Goal: Task Accomplishment & Management: Use online tool/utility

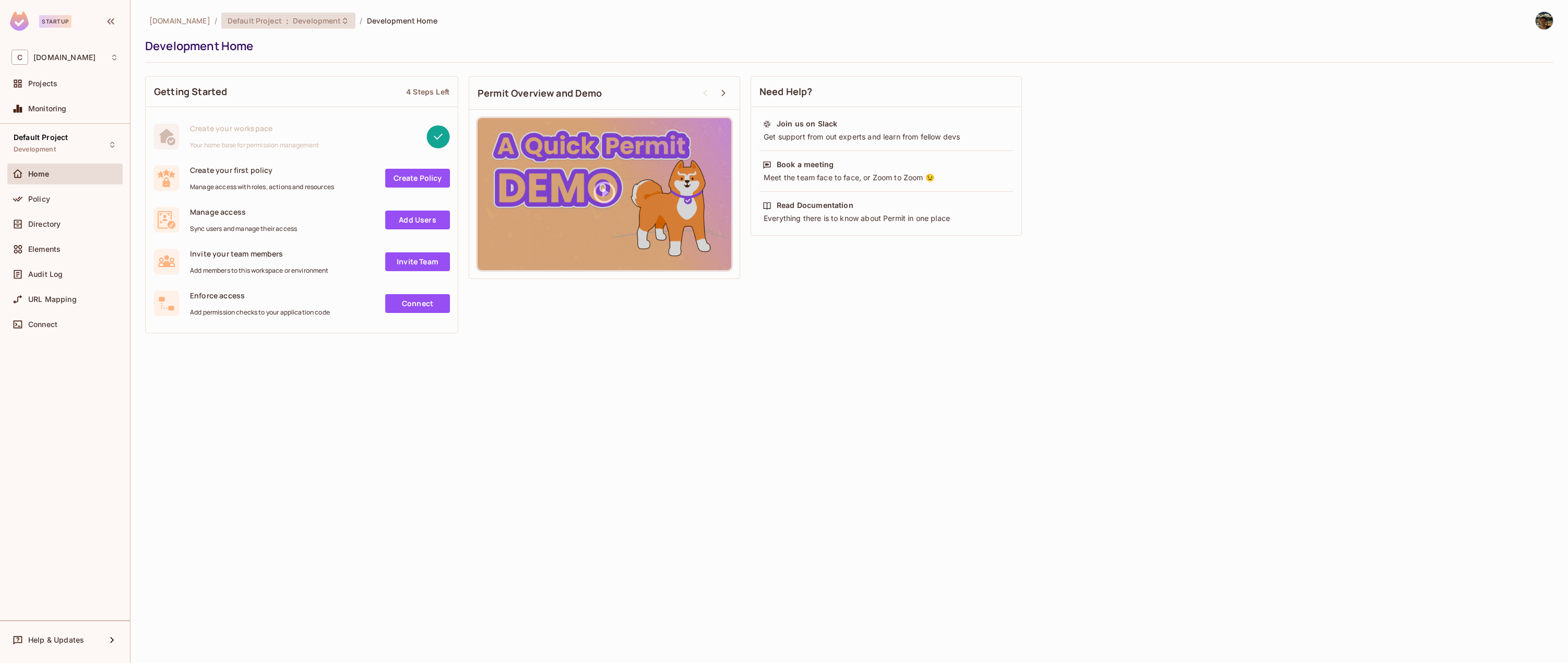
click at [341, 21] on icon at bounding box center [345, 20] width 8 height 8
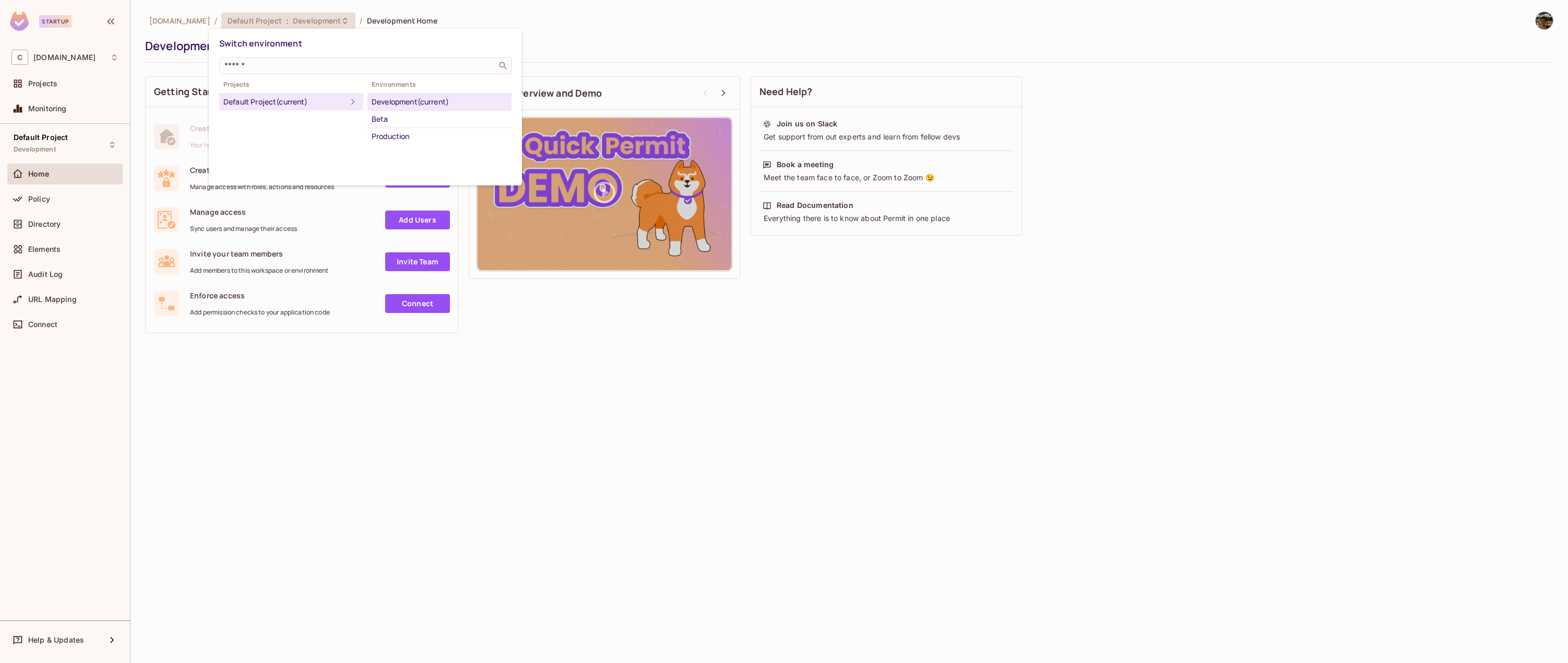
click at [57, 245] on div at bounding box center [784, 331] width 1568 height 663
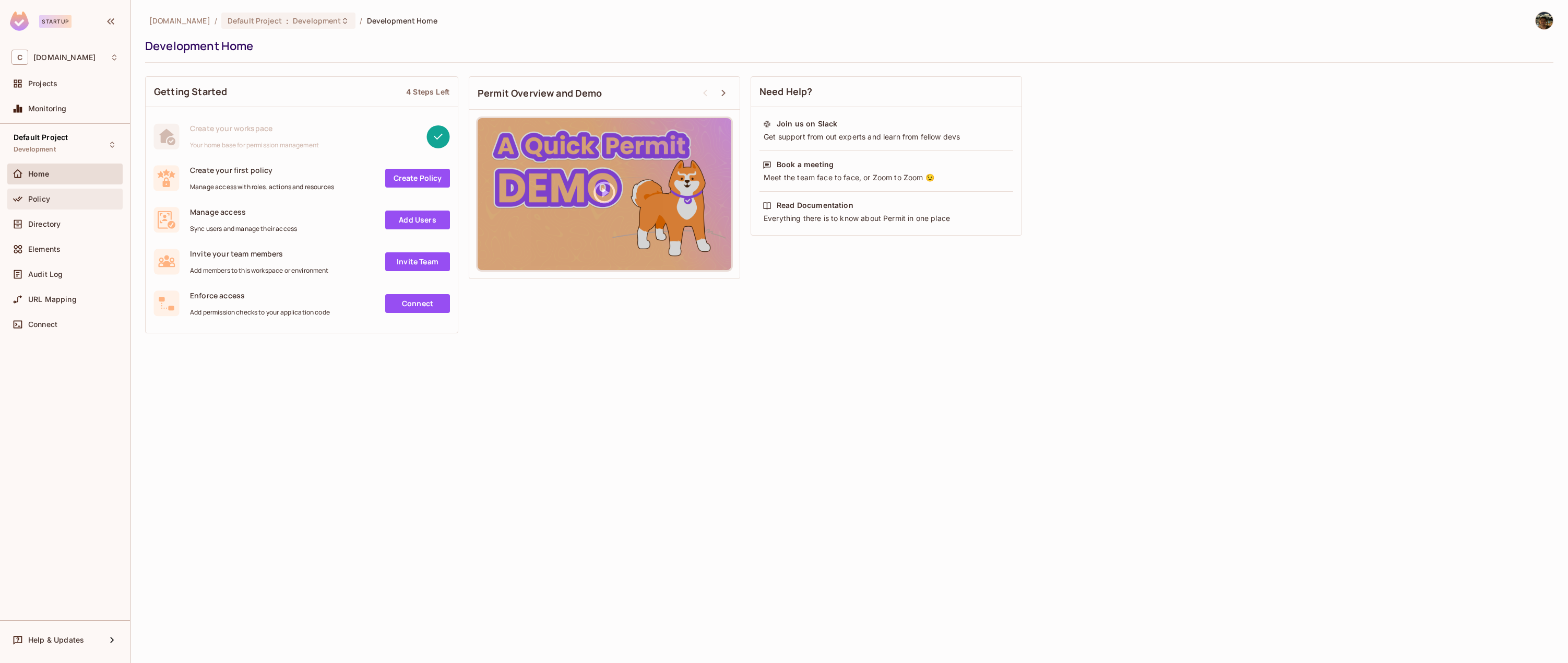
click at [52, 193] on div "Policy" at bounding box center [65, 199] width 107 height 13
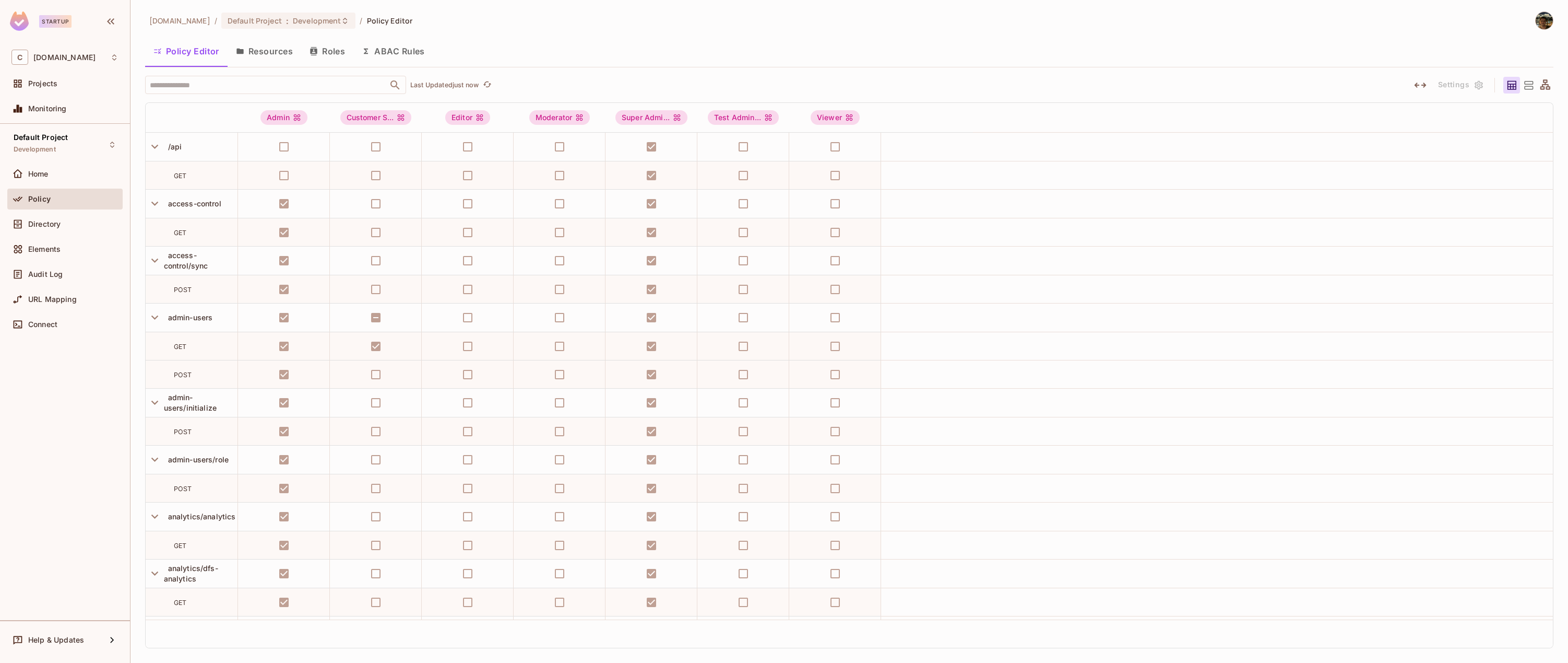
click at [253, 52] on button "Resources" at bounding box center [264, 51] width 73 height 26
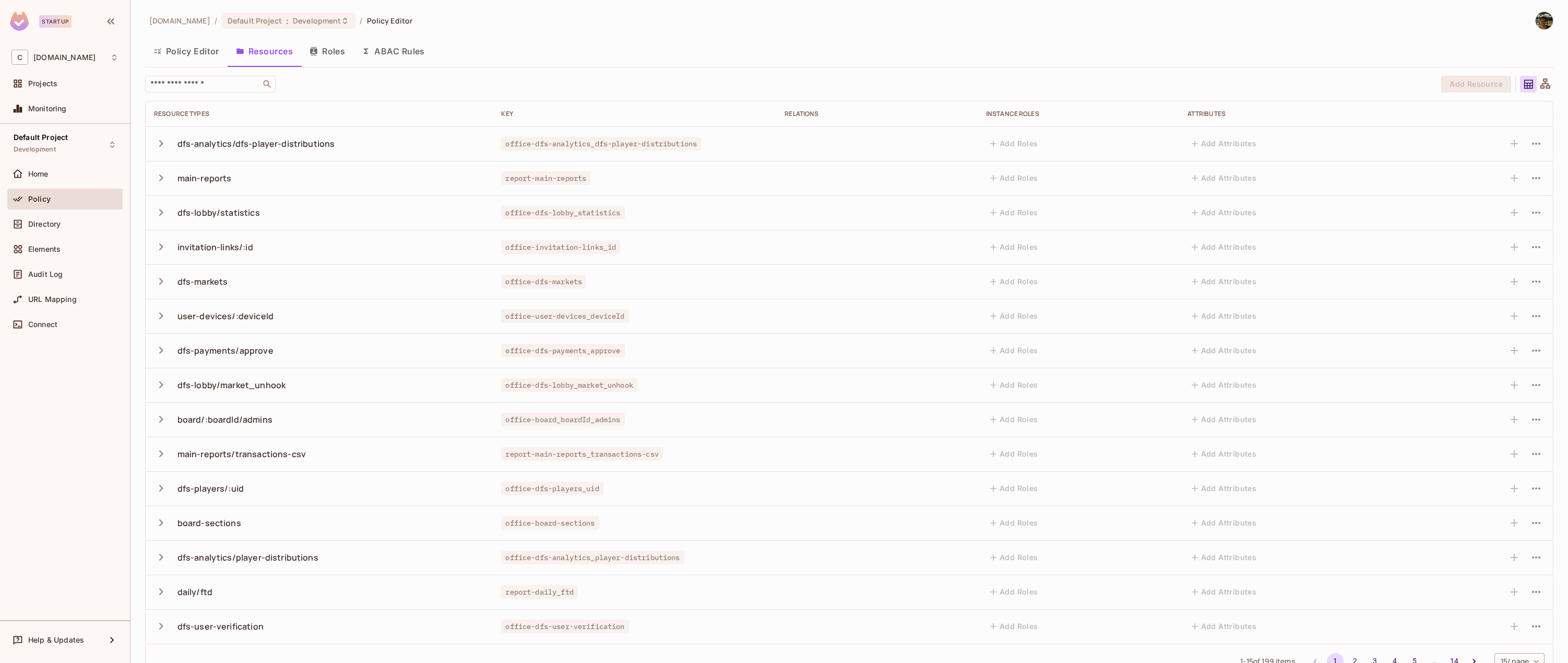
click at [251, 93] on div "​ Add Resource Resource Types Key Relations Instance roles Attributes dfs-analy…" at bounding box center [849, 377] width 1408 height 602
click at [247, 93] on div "​ Add Resource Resource Types Key Relations Instance roles Attributes dfs-analy…" at bounding box center [849, 377] width 1408 height 602
click at [241, 85] on input "text" at bounding box center [203, 83] width 110 height 10
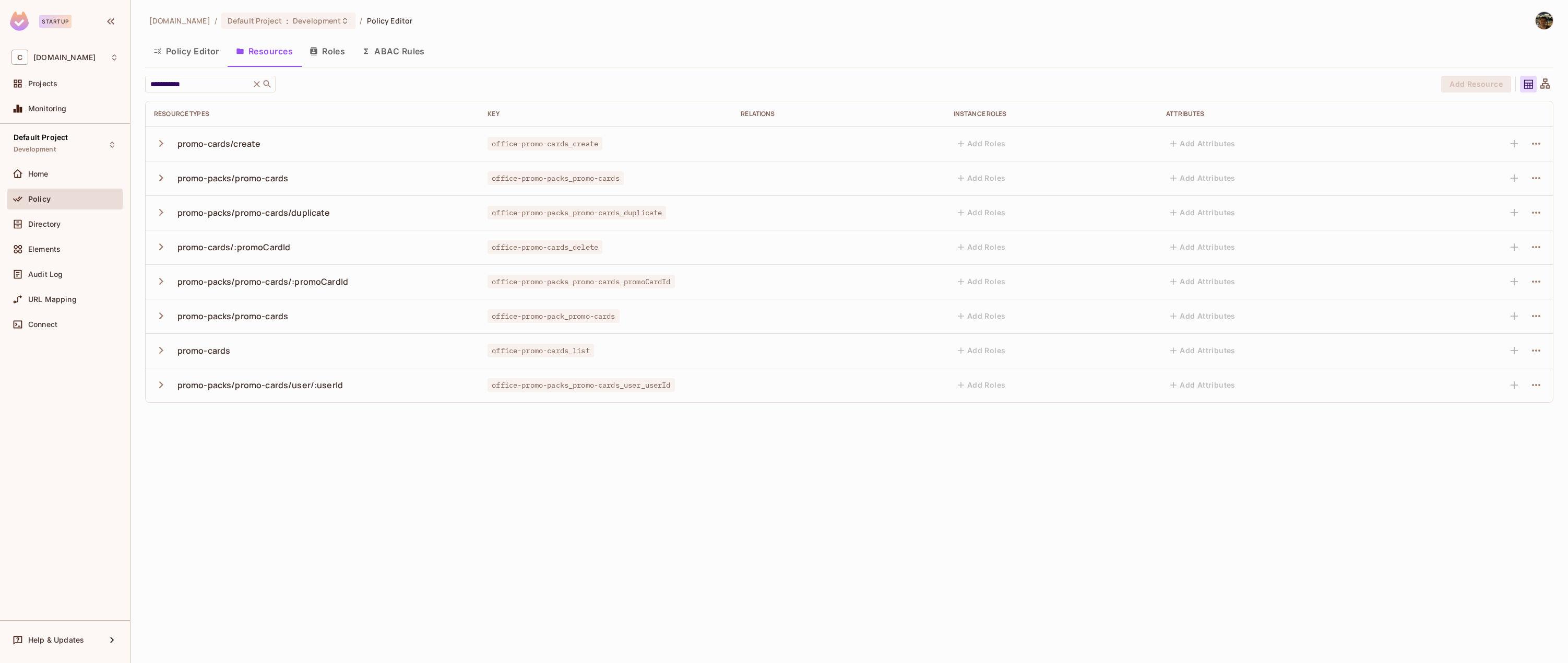
click at [159, 144] on icon "button" at bounding box center [160, 143] width 14 height 14
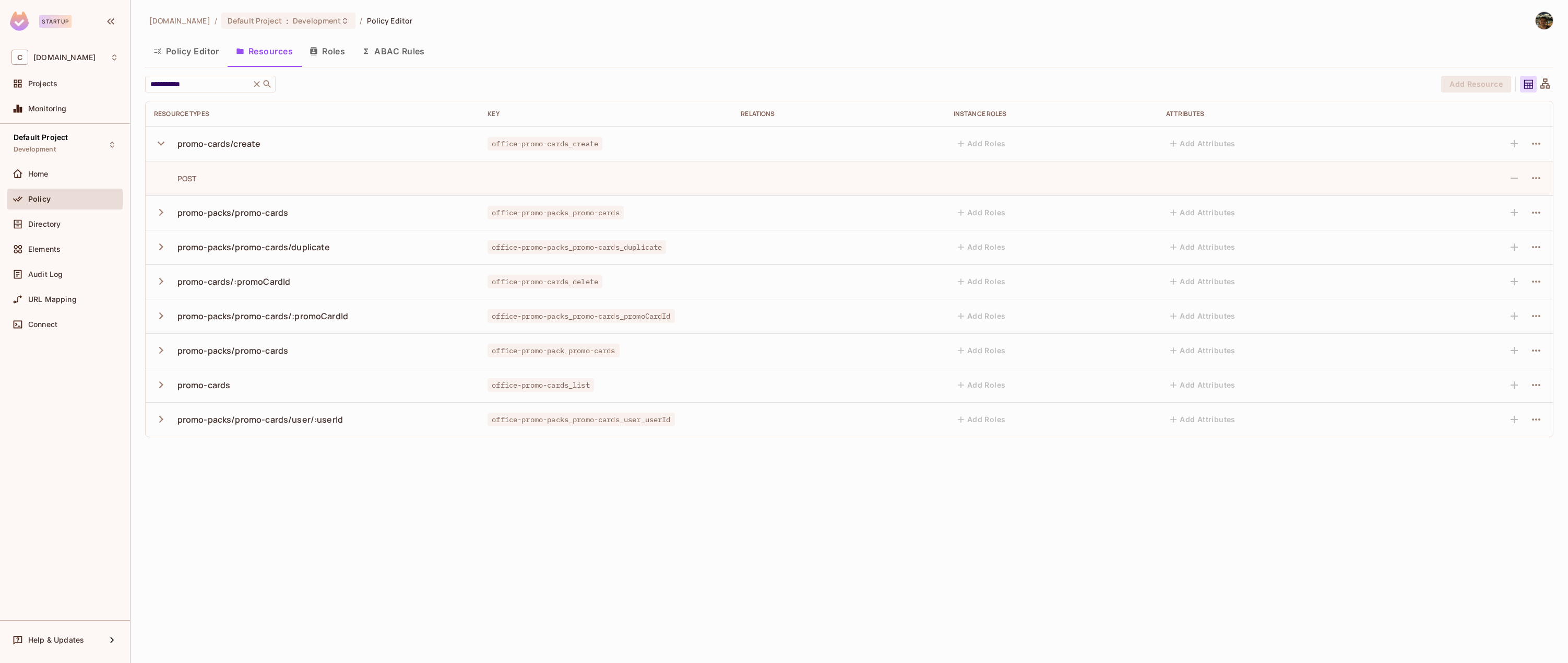
click at [159, 280] on icon "button" at bounding box center [160, 281] width 14 height 14
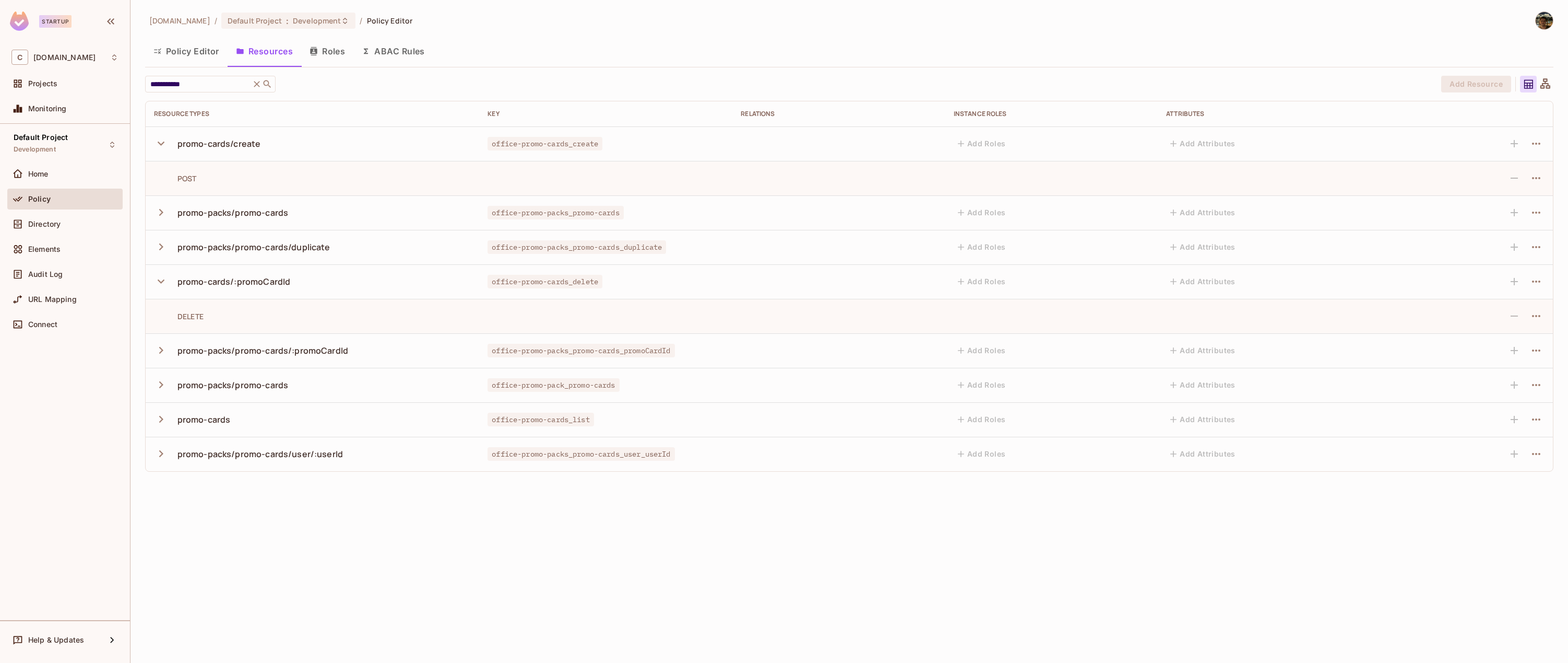
click at [159, 413] on icon "button" at bounding box center [160, 418] width 14 height 14
click at [220, 84] on input "**********" at bounding box center [198, 83] width 99 height 10
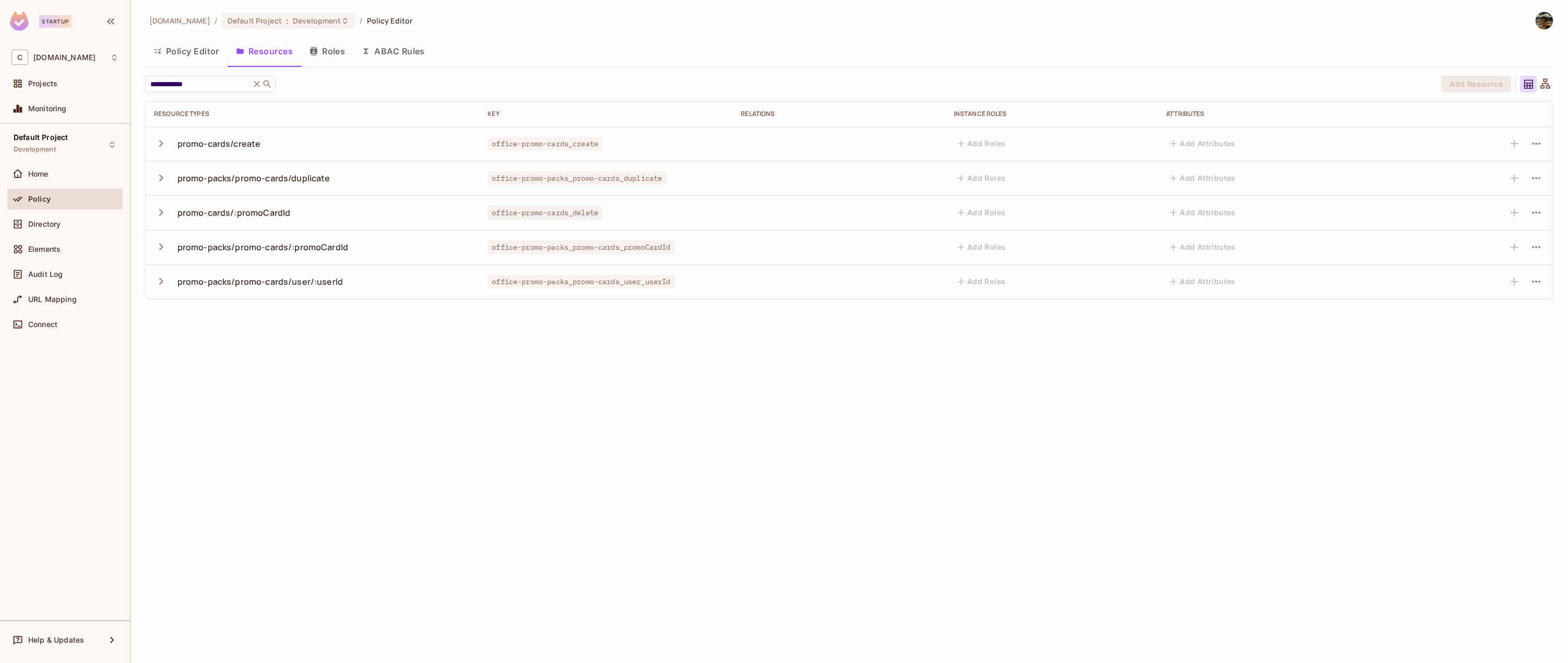
click at [160, 144] on icon "button" at bounding box center [161, 143] width 5 height 6
click at [159, 244] on icon "button" at bounding box center [160, 246] width 14 height 14
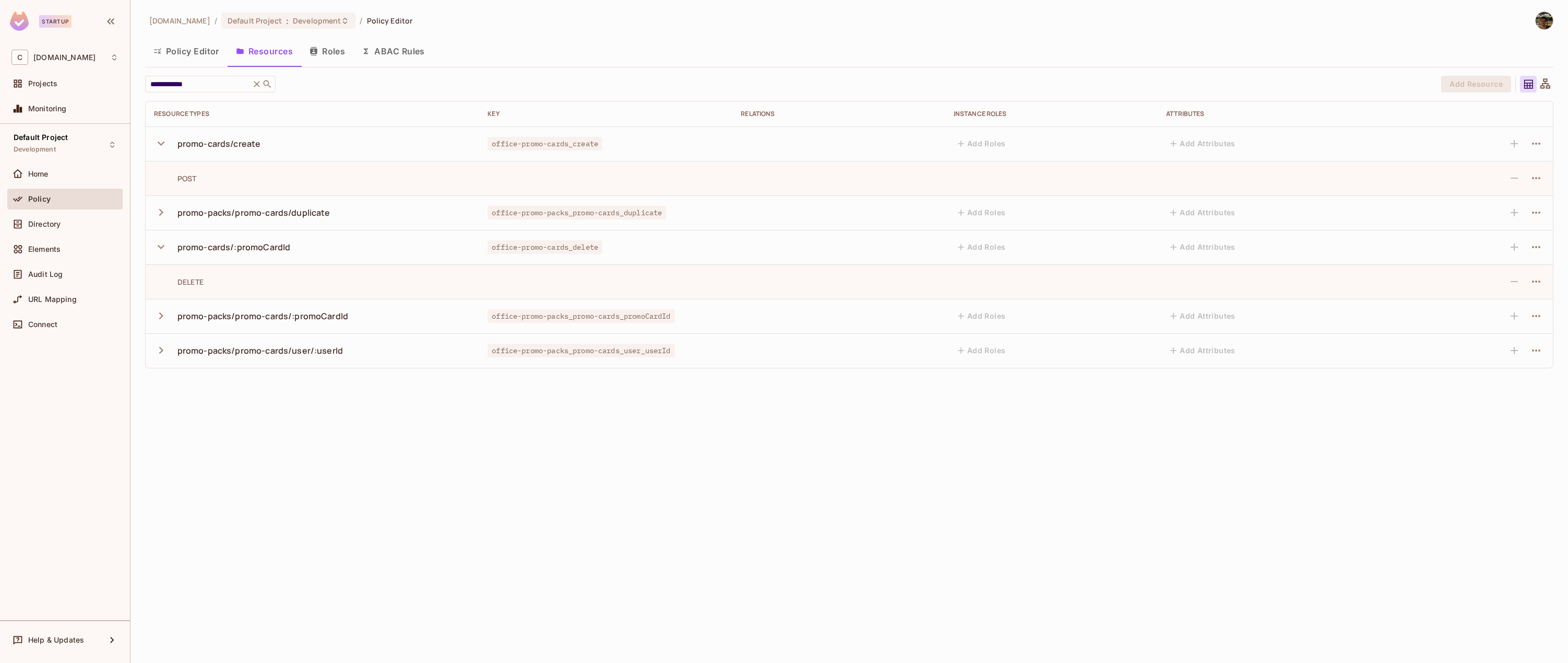
click at [160, 242] on icon "button" at bounding box center [160, 246] width 14 height 14
click at [164, 150] on button "button" at bounding box center [163, 143] width 18 height 22
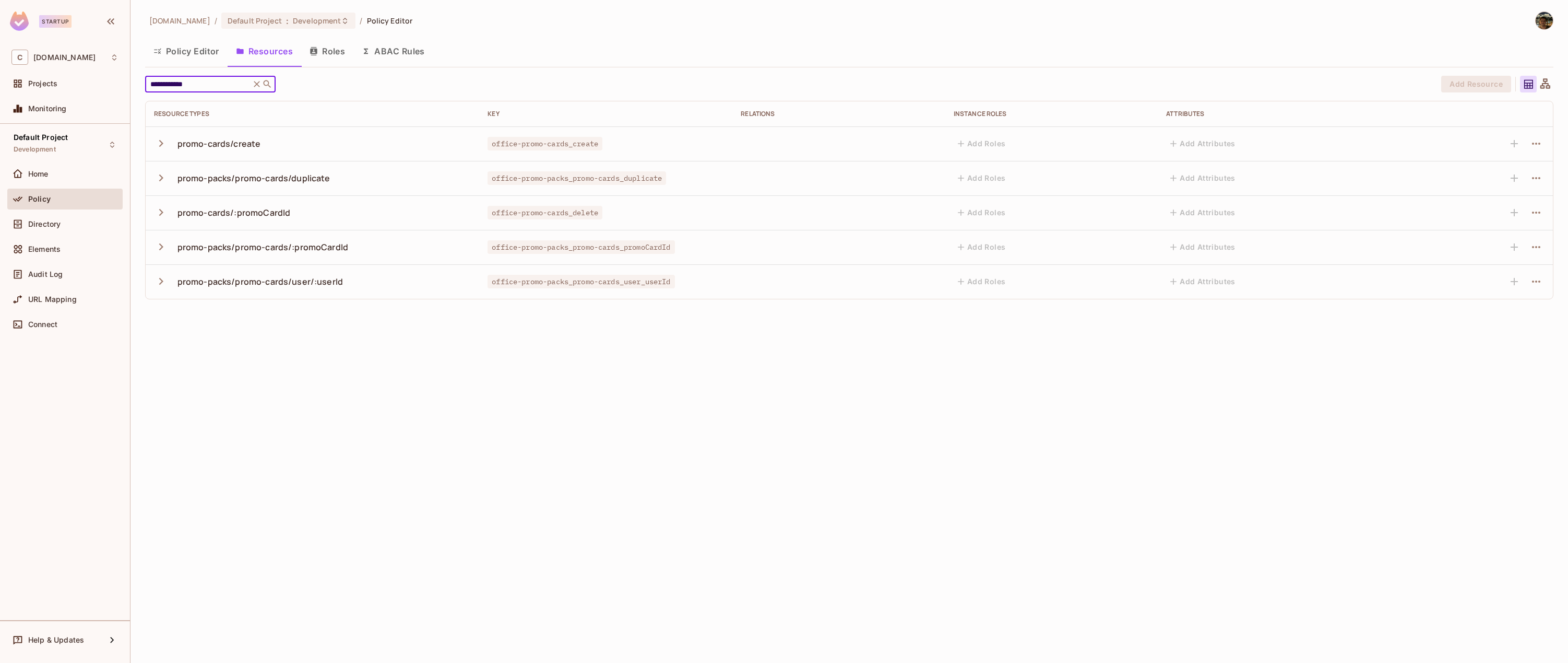
click at [218, 79] on input "**********" at bounding box center [198, 83] width 99 height 10
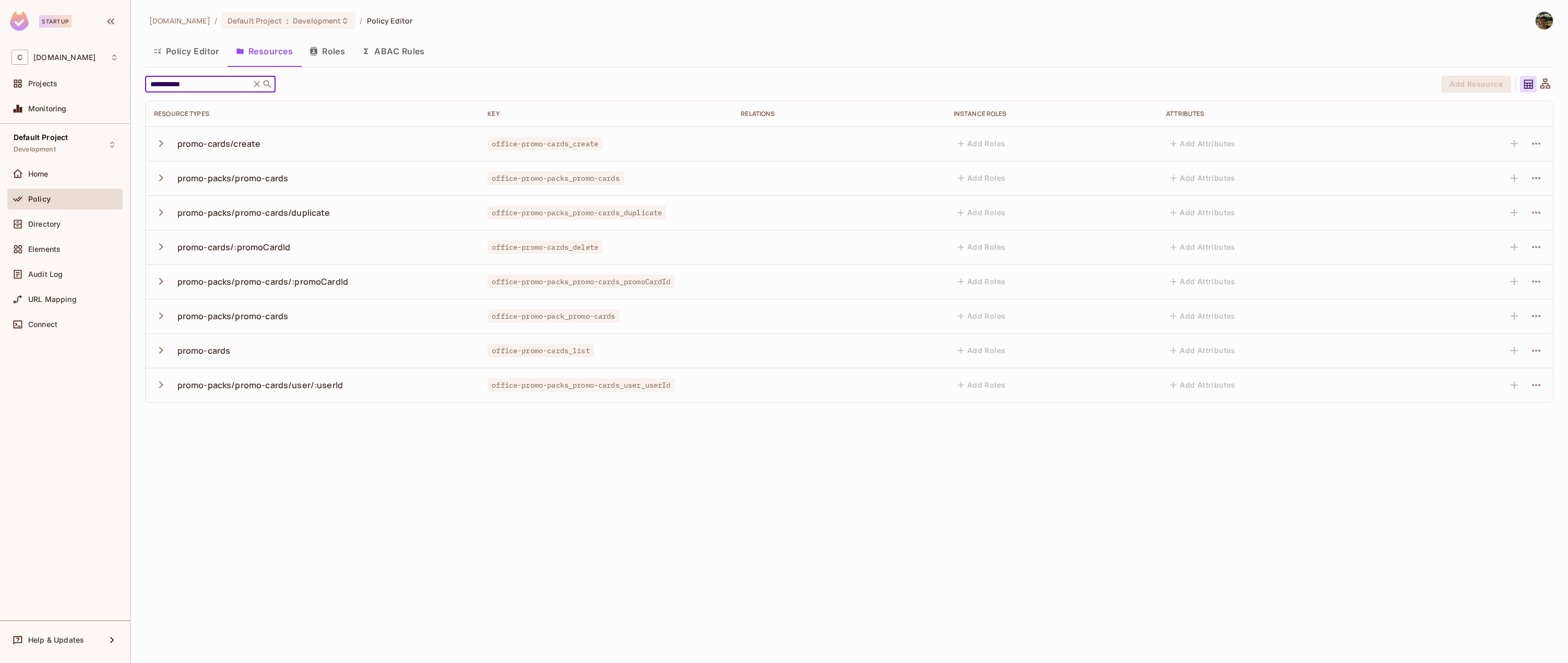
type input "**********"
click at [162, 355] on icon "button" at bounding box center [160, 349] width 14 height 14
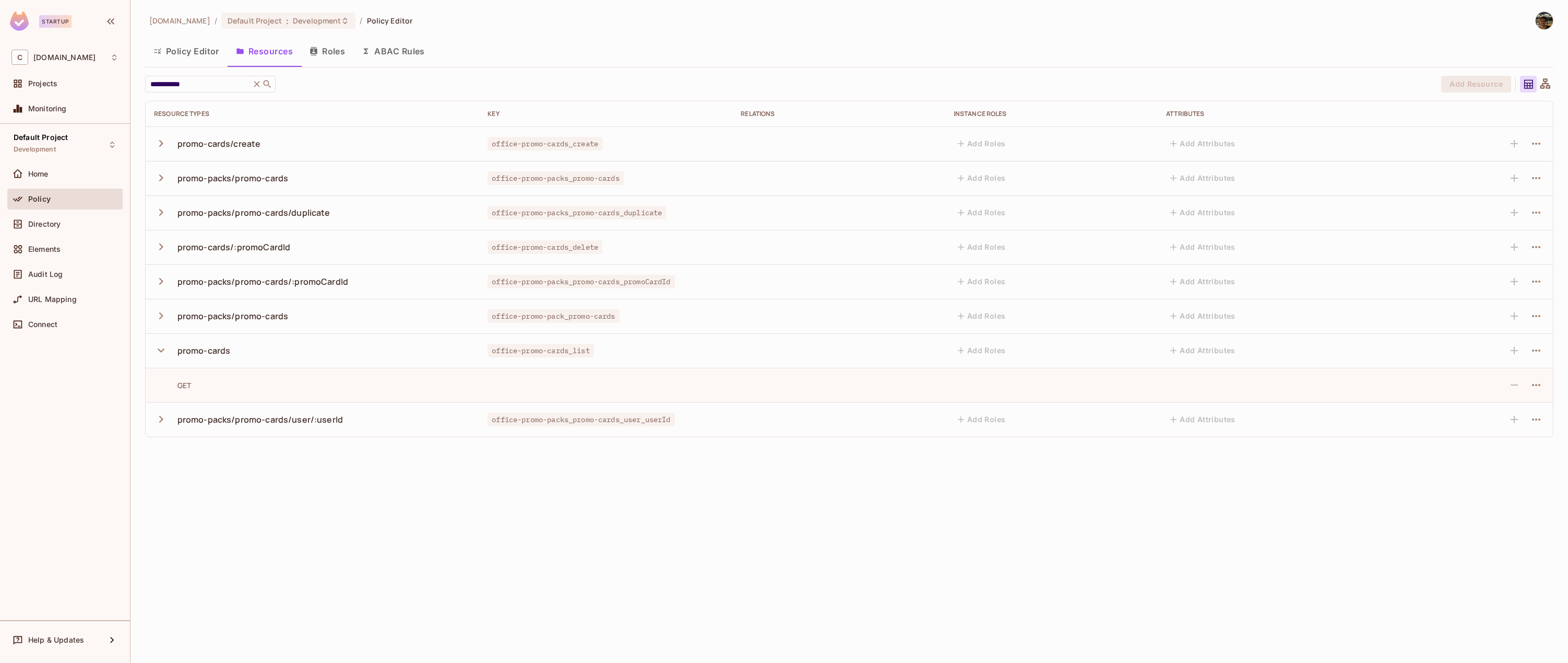
click at [165, 251] on icon "button" at bounding box center [160, 246] width 14 height 14
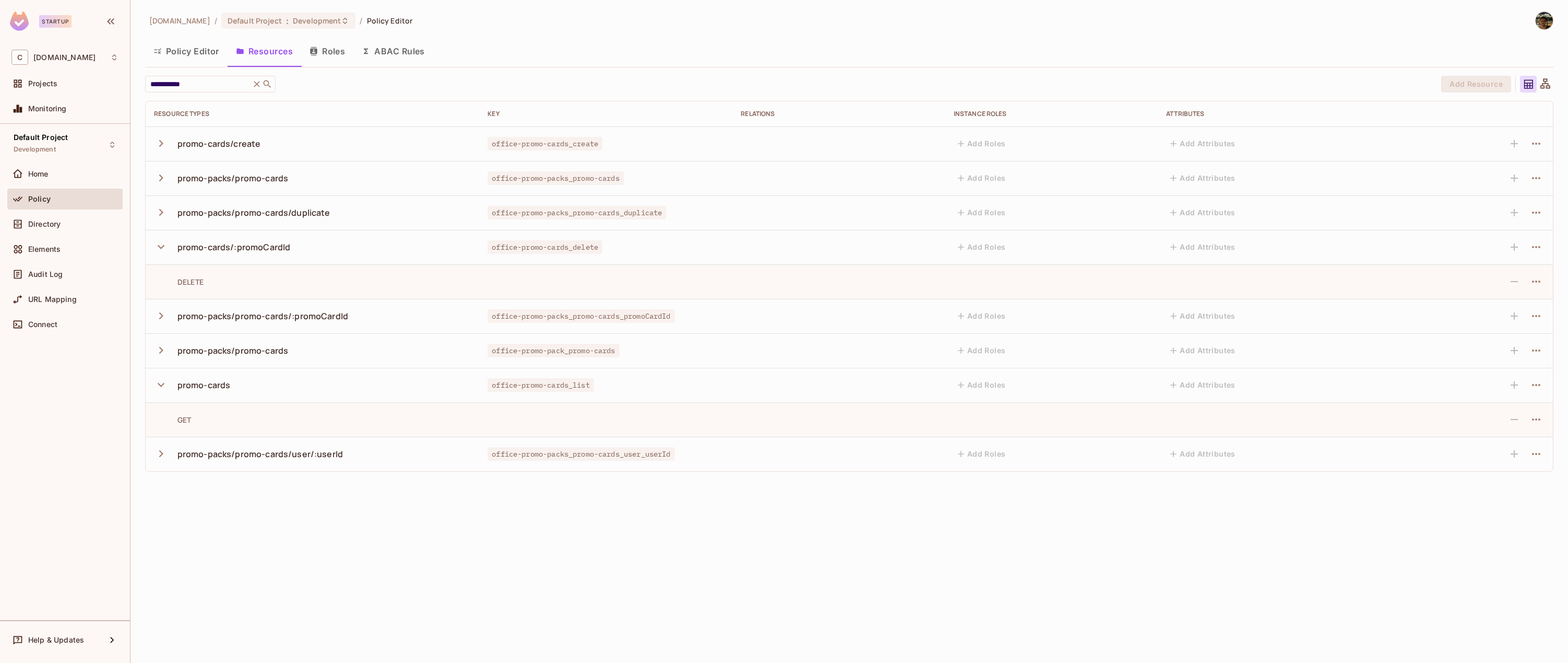
click at [162, 154] on td "promo-cards/create" at bounding box center [313, 144] width 334 height 35
click at [162, 146] on icon "button" at bounding box center [160, 143] width 14 height 14
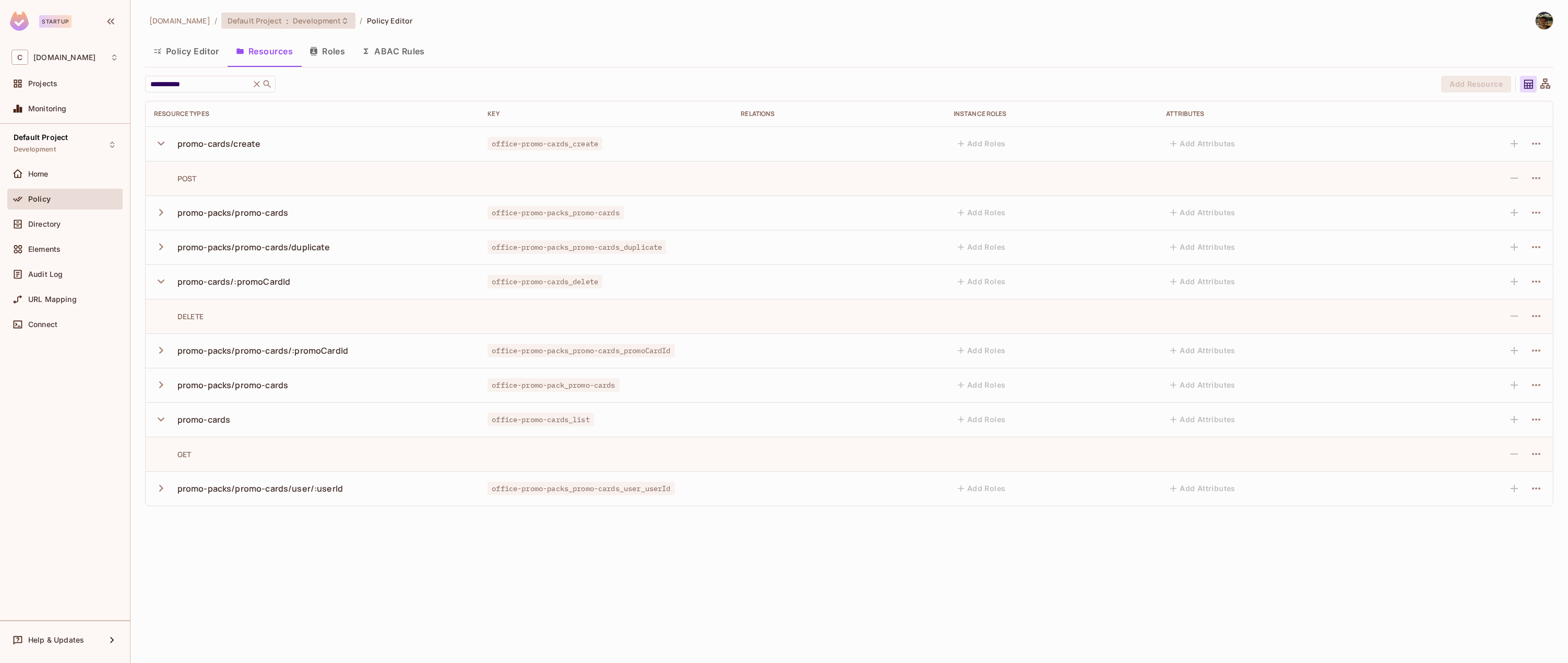
click at [321, 20] on span "Development" at bounding box center [316, 20] width 48 height 10
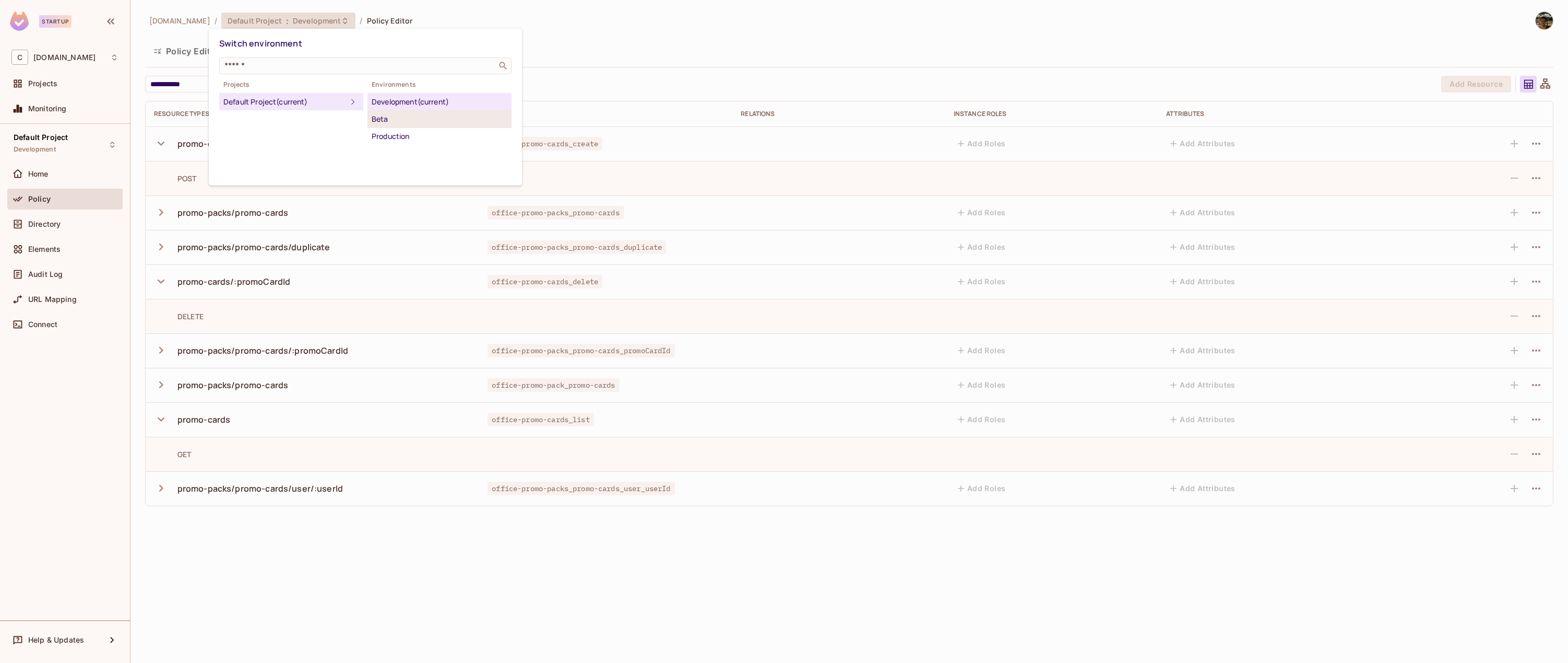
click at [415, 118] on div "Beta" at bounding box center [439, 119] width 136 height 13
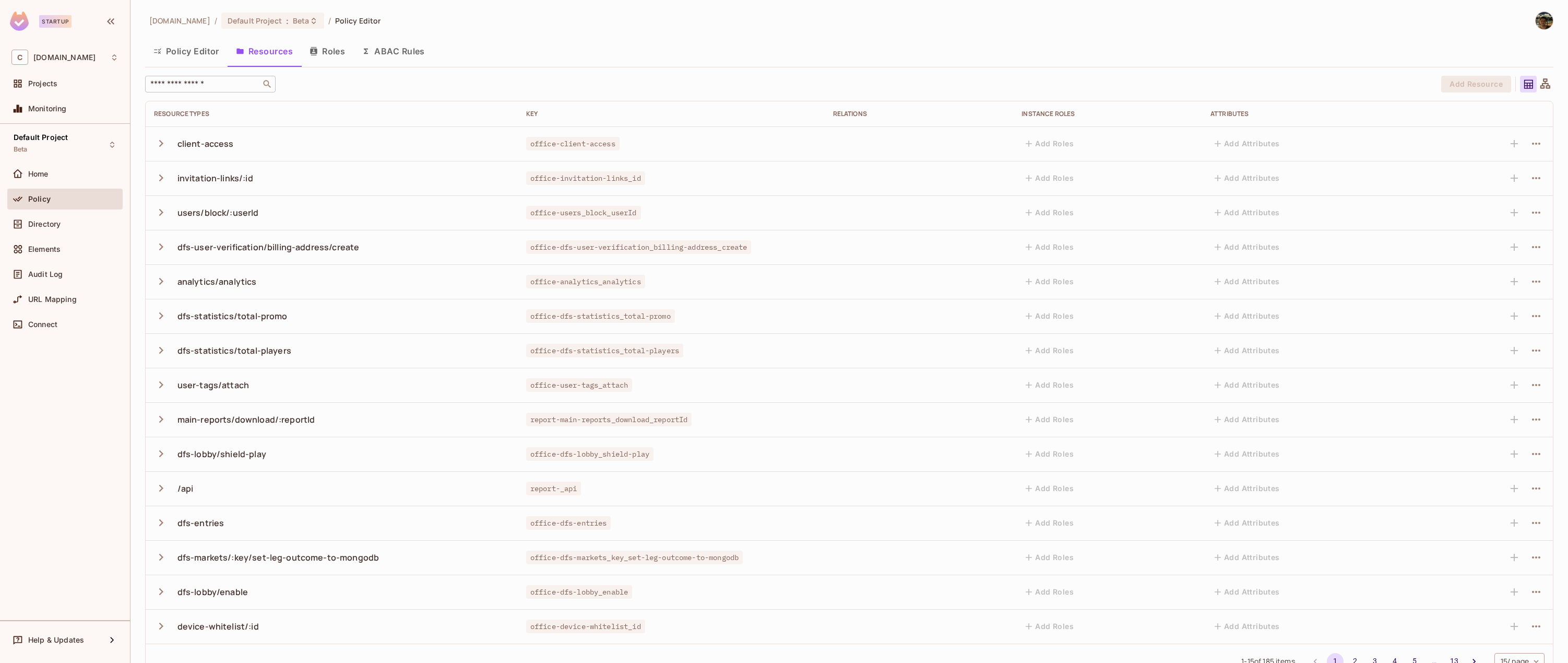
click at [215, 89] on div "​" at bounding box center [210, 84] width 130 height 17
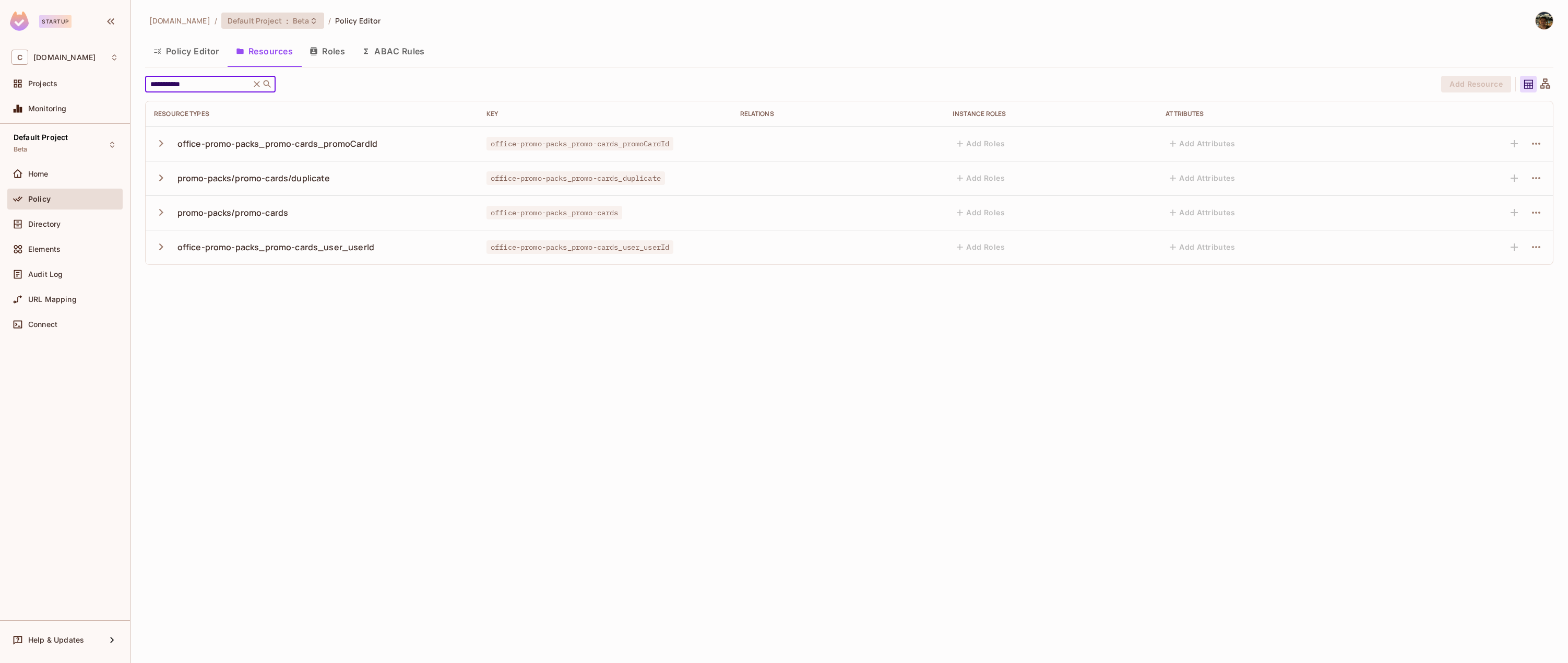
type input "**********"
click at [292, 18] on span "Beta" at bounding box center [301, 20] width 16 height 10
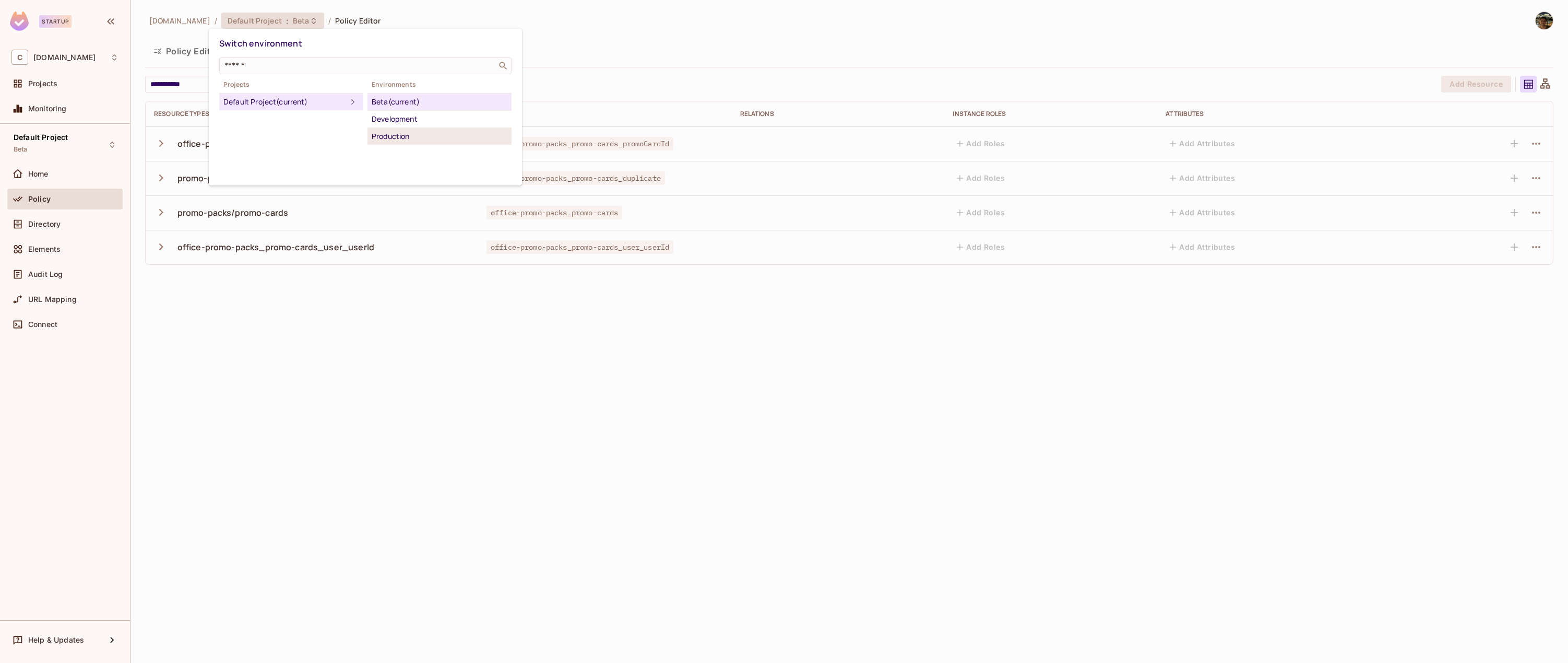
click at [404, 131] on div "Production" at bounding box center [439, 137] width 136 height 13
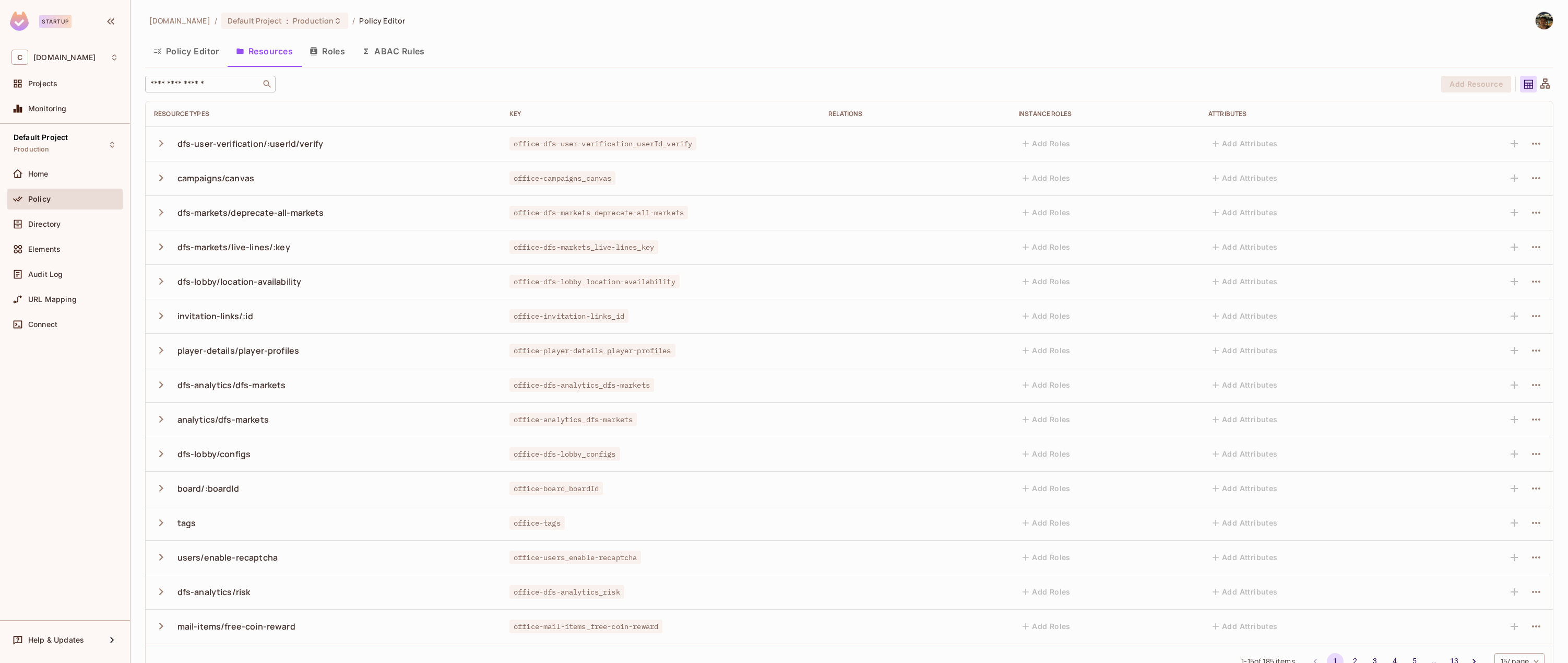
click at [219, 84] on input "text" at bounding box center [203, 83] width 110 height 10
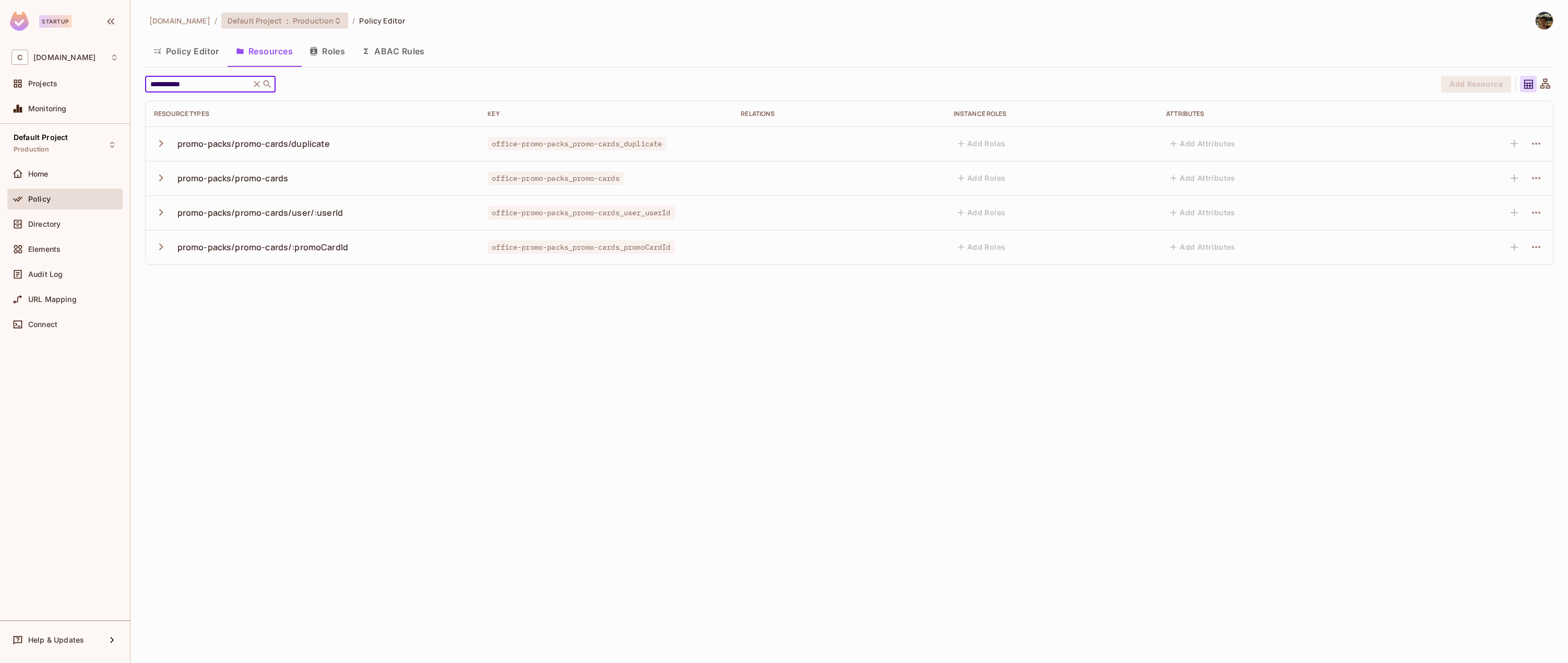
type input "**********"
click at [244, 28] on div "Default Project : Production" at bounding box center [284, 21] width 126 height 17
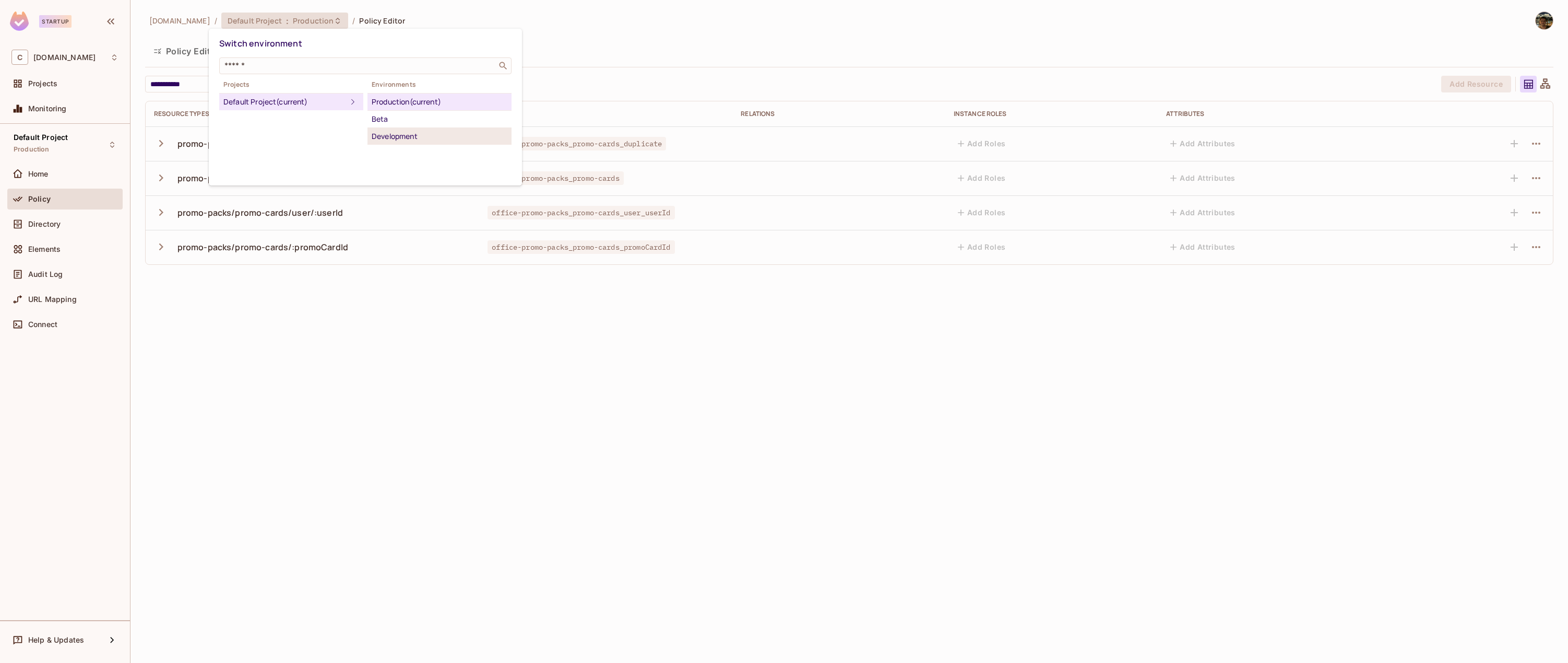
click at [417, 137] on div "Development" at bounding box center [439, 137] width 136 height 13
